Goal: Information Seeking & Learning: Compare options

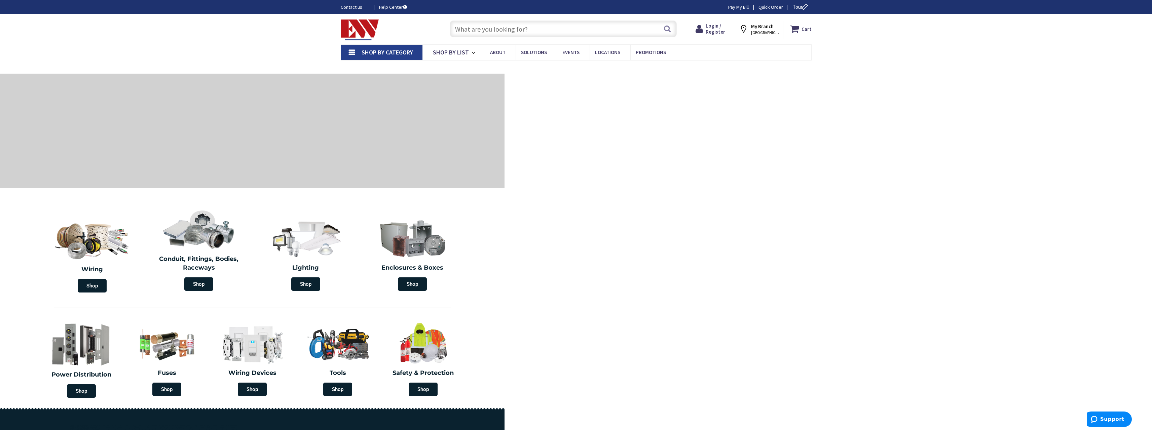
click at [490, 32] on input "text" at bounding box center [563, 29] width 227 height 17
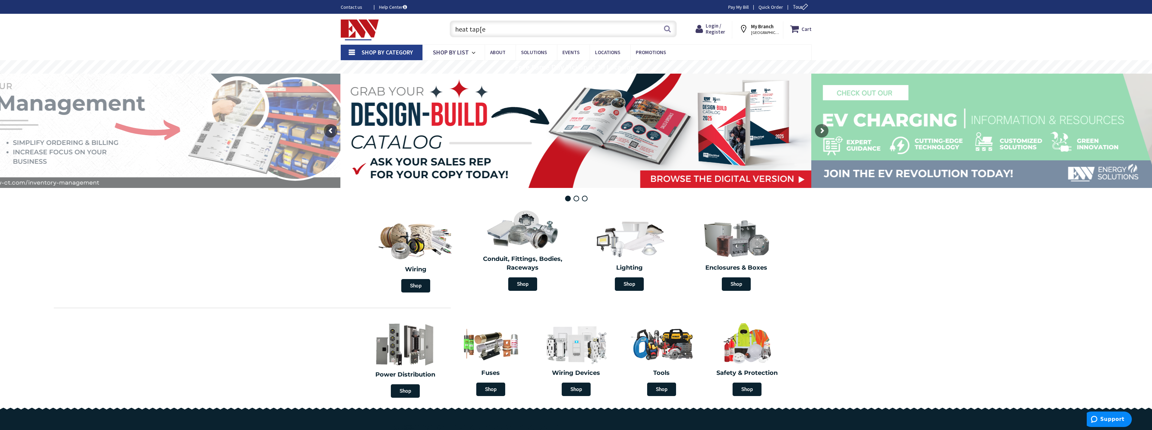
click at [480, 28] on input "heat tap[e" at bounding box center [563, 29] width 227 height 17
type input "heat tape"
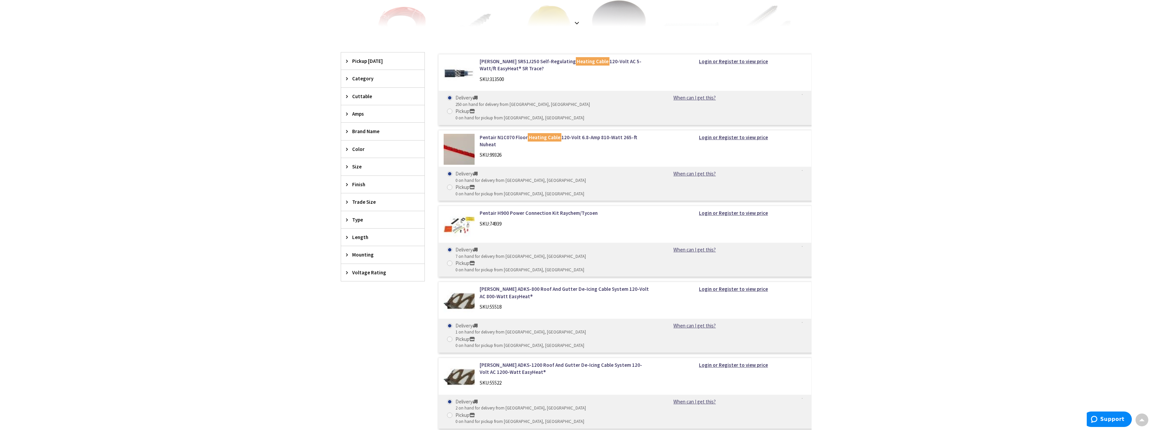
scroll to position [202, 0]
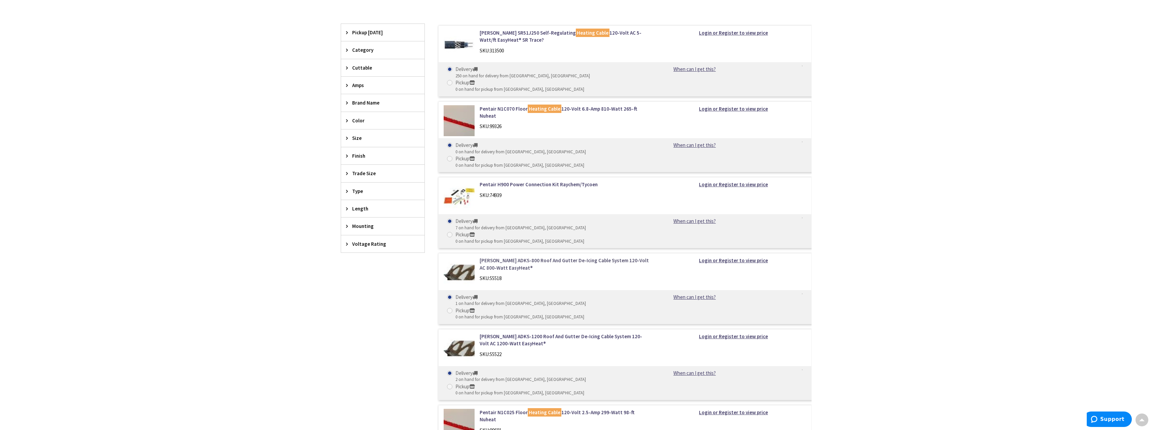
click at [552, 257] on link "Emerson ADKS-800 Roof And Gutter De-Icing Cable System 120-Volt AC 800-Watt Eas…" at bounding box center [565, 264] width 171 height 14
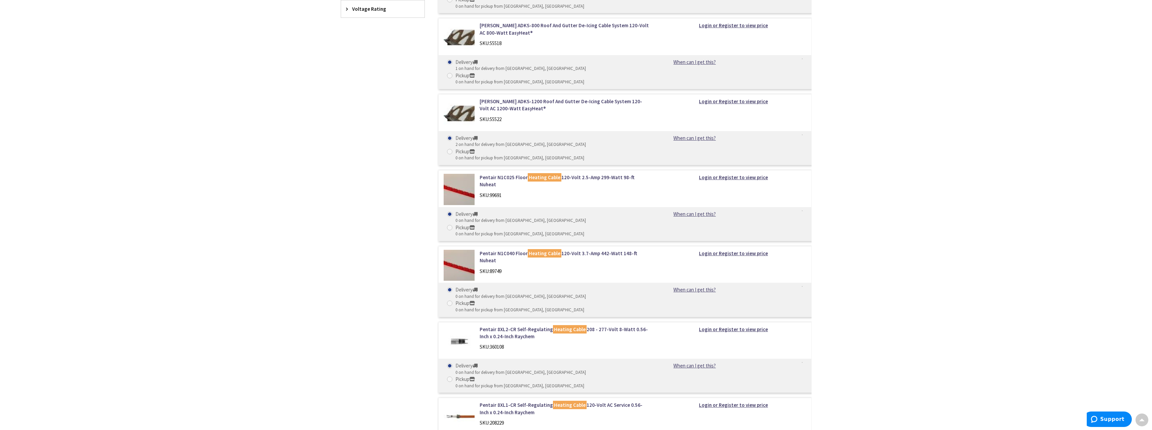
scroll to position [437, 0]
click at [597, 326] on link "Pentair 8XL2-CR Self-Regulating Heating Cable 208 - 277-Volt 8-Watt 0.56-Inch x…" at bounding box center [565, 333] width 171 height 14
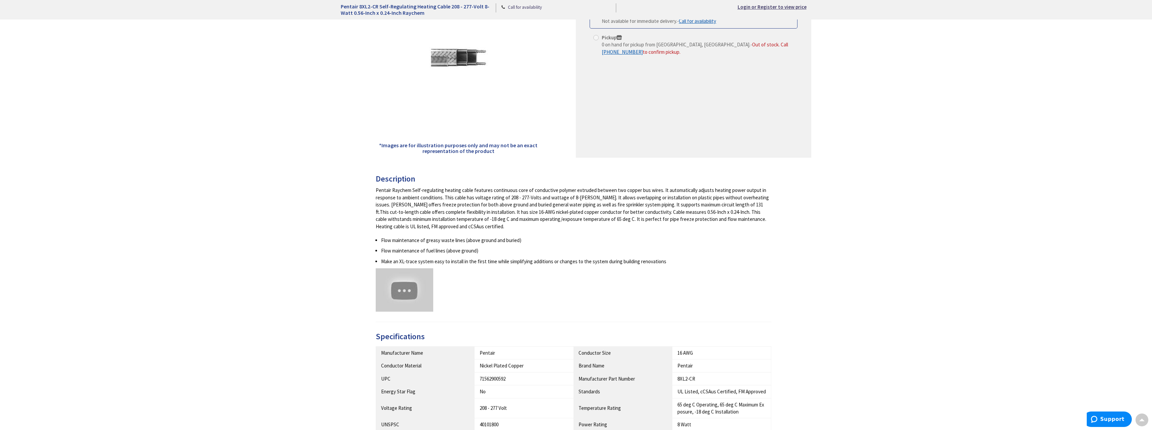
scroll to position [269, 0]
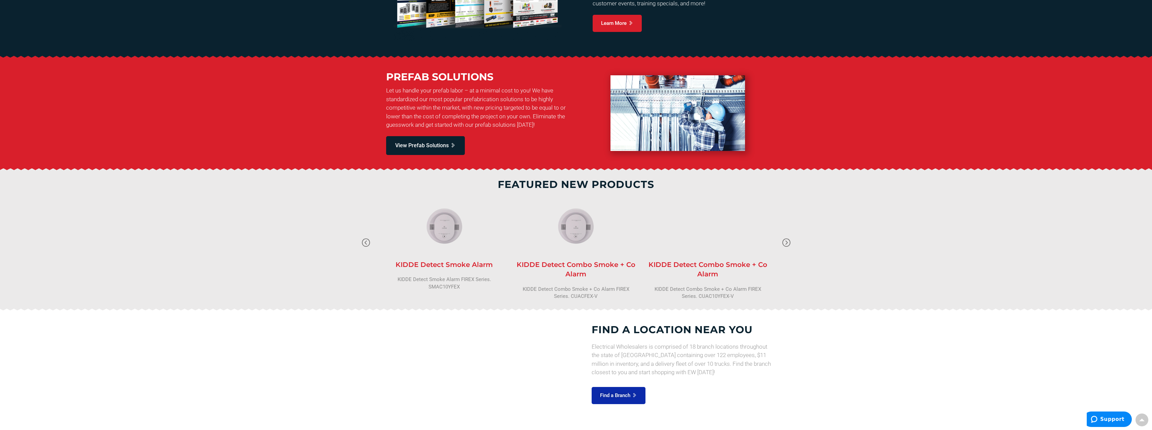
scroll to position [568, 0]
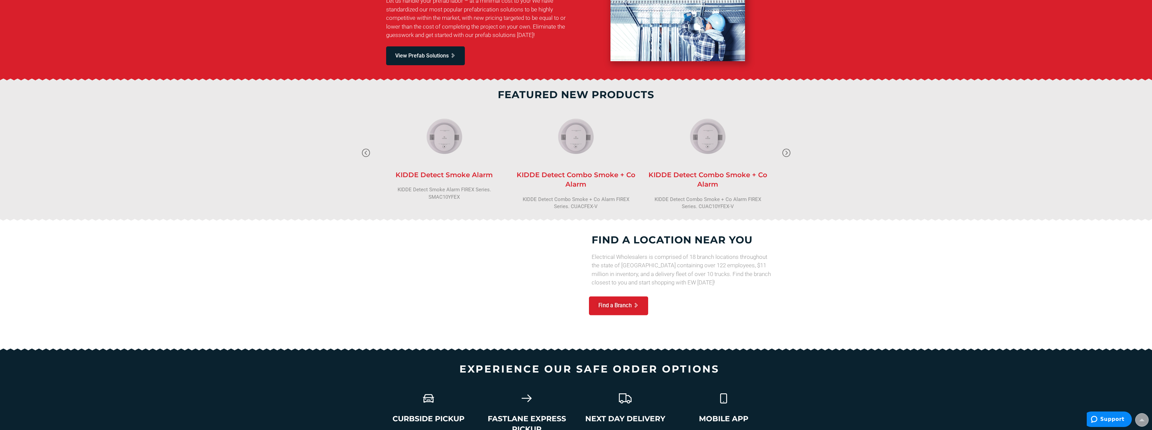
click at [607, 306] on span "Find a Branch" at bounding box center [614, 306] width 33 height 8
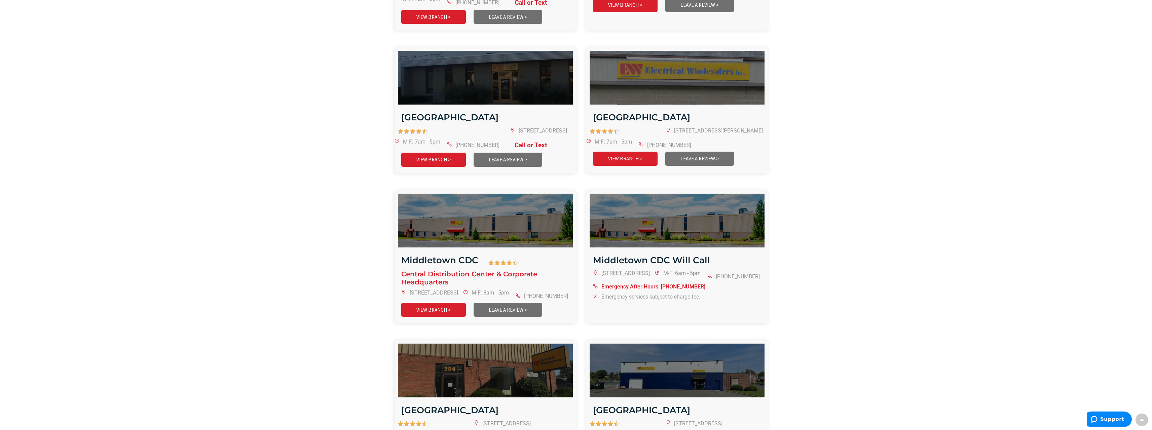
scroll to position [538, 0]
